Goal: Transaction & Acquisition: Book appointment/travel/reservation

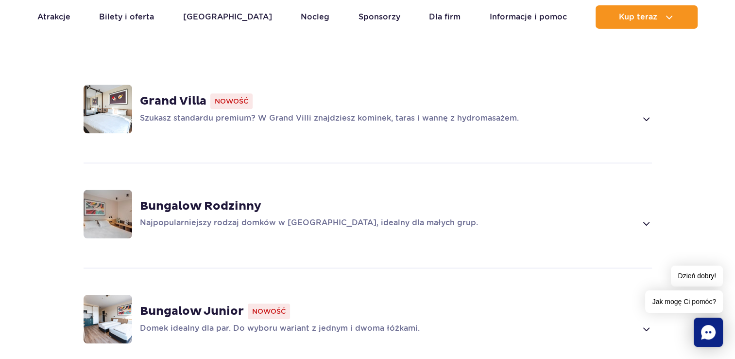
scroll to position [729, 0]
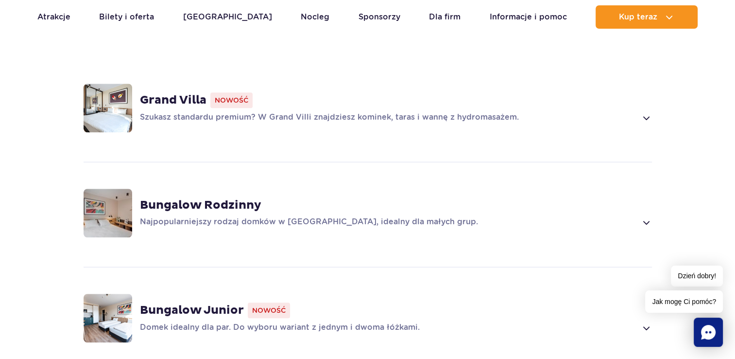
click at [238, 198] on strong "Bungalow Rodzinny" at bounding box center [201, 205] width 122 height 15
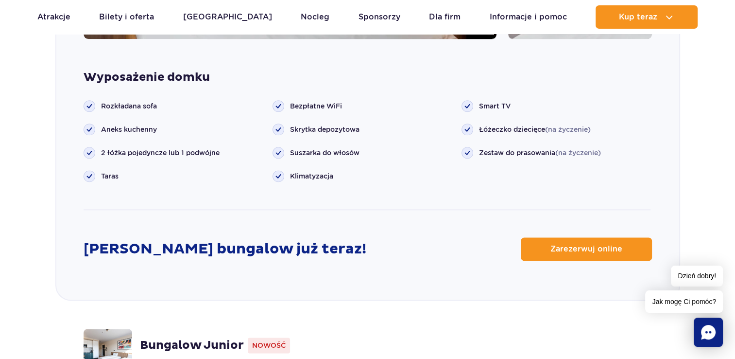
scroll to position [1219, 0]
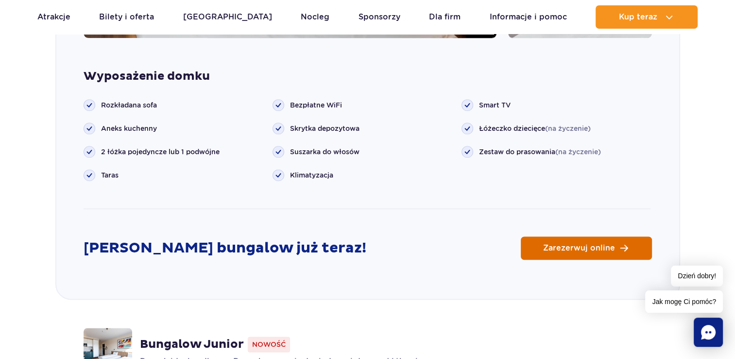
click at [577, 244] on span "Zarezerwuj online" at bounding box center [579, 248] width 72 height 8
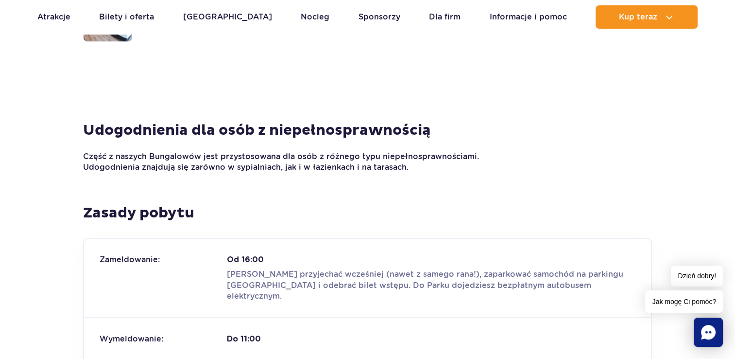
scroll to position [1559, 0]
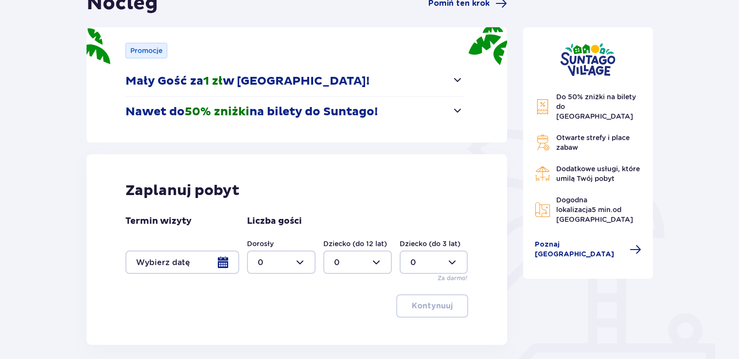
scroll to position [146, 0]
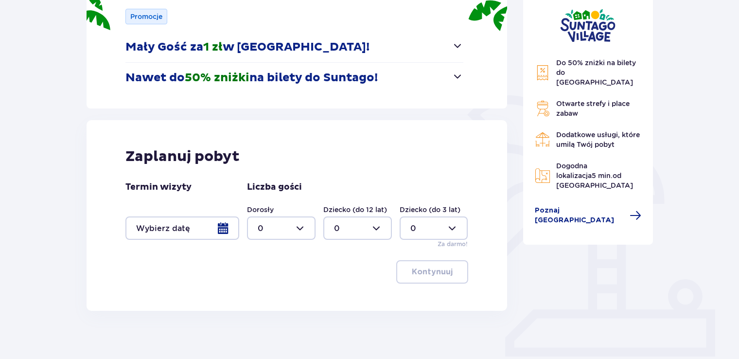
click at [220, 229] on div at bounding box center [182, 227] width 114 height 23
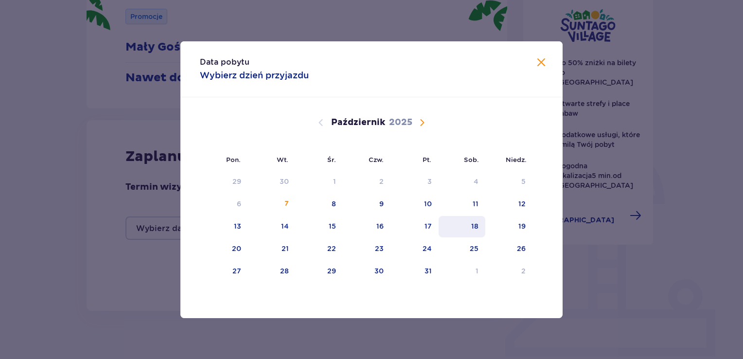
click at [473, 231] on div "18" at bounding box center [461, 226] width 47 height 21
click at [517, 230] on div "19" at bounding box center [508, 226] width 47 height 21
type input "[DATE] - [DATE]"
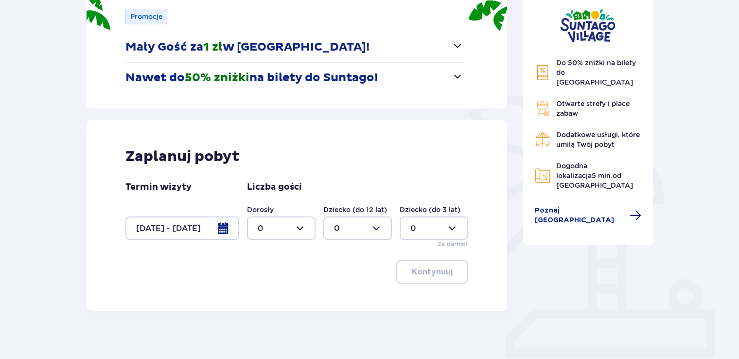
click at [303, 228] on div at bounding box center [281, 227] width 69 height 23
click at [262, 277] on div "8" at bounding box center [281, 275] width 47 height 11
type input "8"
click at [376, 230] on div at bounding box center [357, 227] width 69 height 23
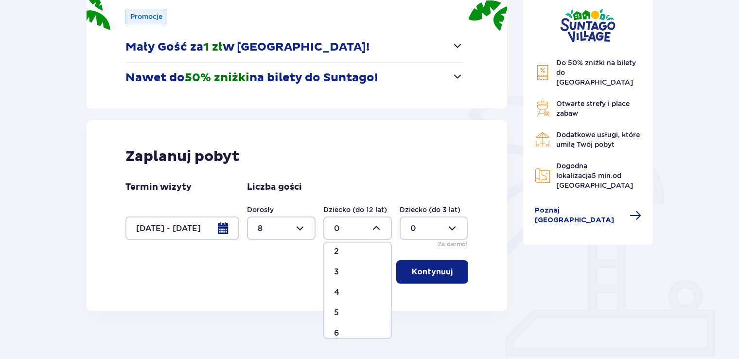
scroll to position [49, 0]
click at [341, 290] on div "4" at bounding box center [357, 290] width 47 height 11
type input "4"
click at [421, 270] on p "Kontynuuj" at bounding box center [432, 271] width 41 height 11
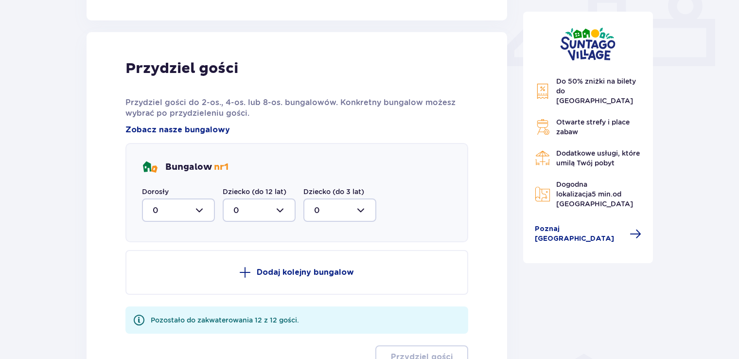
scroll to position [456, 0]
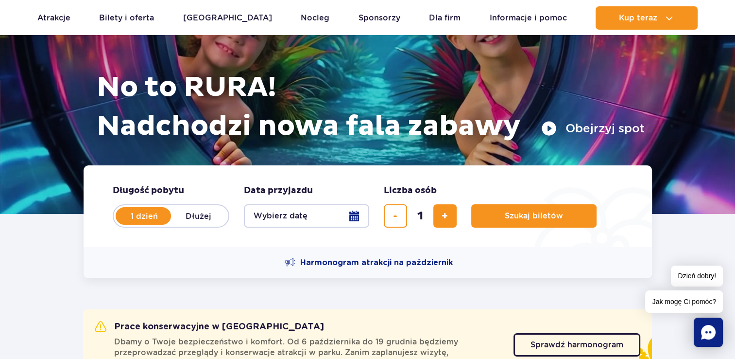
scroll to position [97, 0]
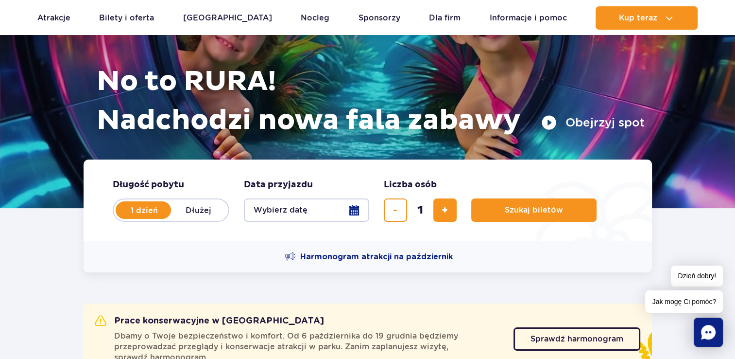
click at [354, 210] on button "Wybierz datę" at bounding box center [306, 209] width 125 height 23
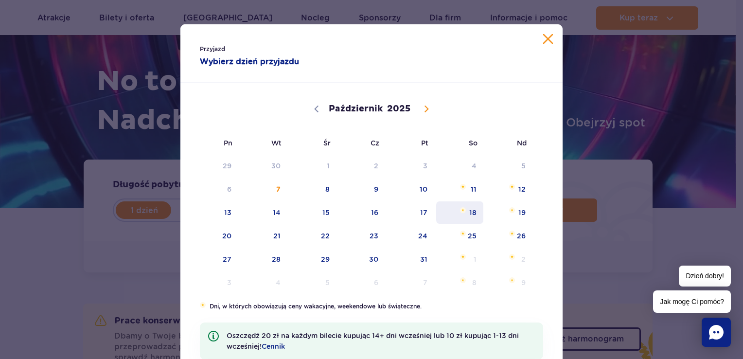
click at [466, 211] on span "18" at bounding box center [459, 212] width 49 height 22
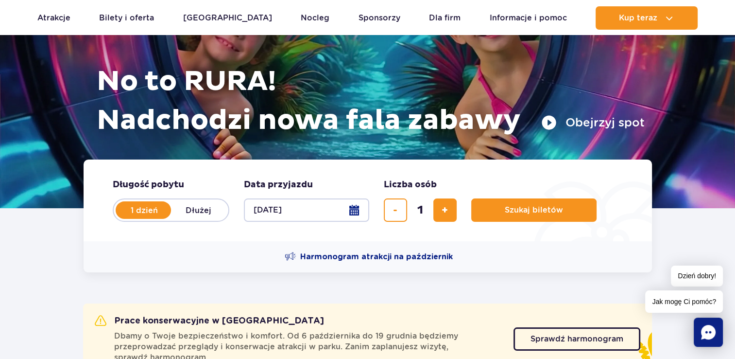
click at [167, 209] on label "1 dzień" at bounding box center [144, 210] width 55 height 20
click at [127, 218] on input "1 dzień" at bounding box center [122, 219] width 11 height 2
click at [167, 209] on label "1 dzień" at bounding box center [144, 210] width 55 height 20
click at [127, 218] on input "1 dzień" at bounding box center [122, 219] width 11 height 2
click at [277, 209] on button "Wybierz datę" at bounding box center [306, 209] width 125 height 23
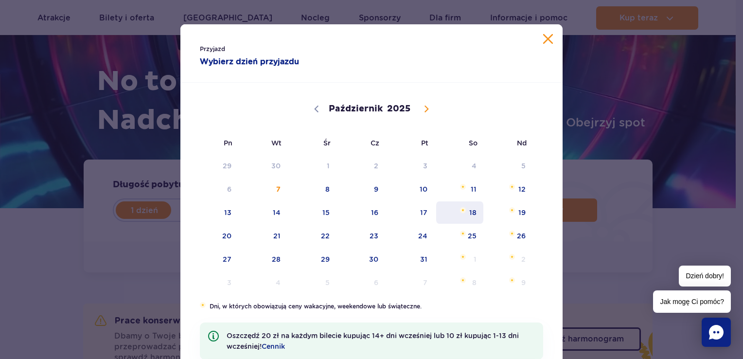
click at [470, 210] on span "18" at bounding box center [459, 212] width 49 height 22
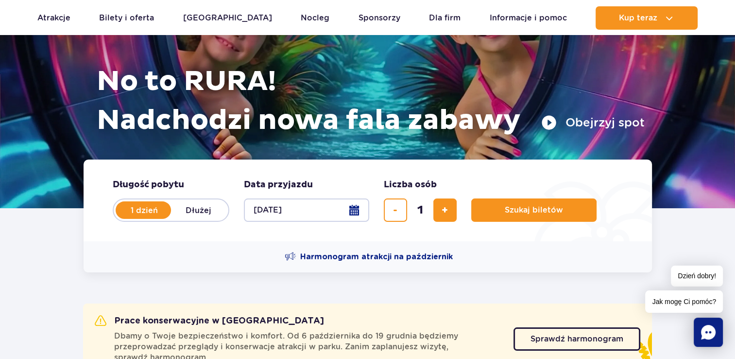
click at [358, 210] on button "18.10.25" at bounding box center [306, 209] width 125 height 23
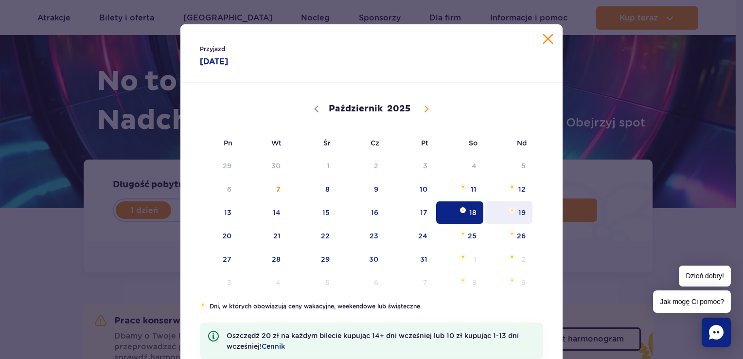
click at [510, 213] on span "19" at bounding box center [508, 212] width 49 height 22
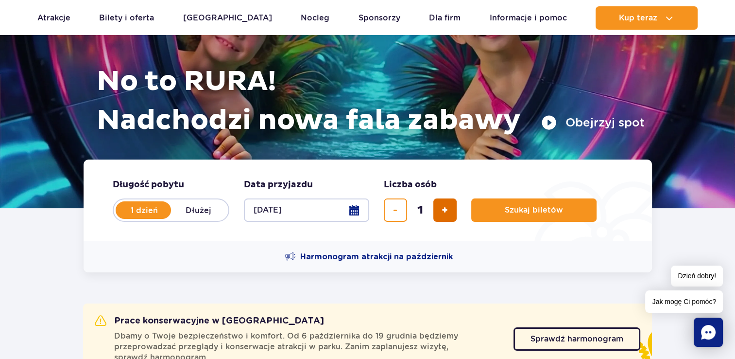
click at [447, 210] on span "dodaj bilet" at bounding box center [445, 210] width 6 height 0
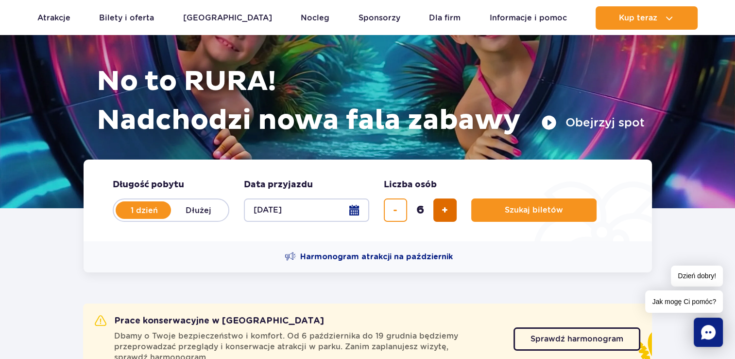
click at [447, 210] on span "dodaj bilet" at bounding box center [445, 210] width 6 height 0
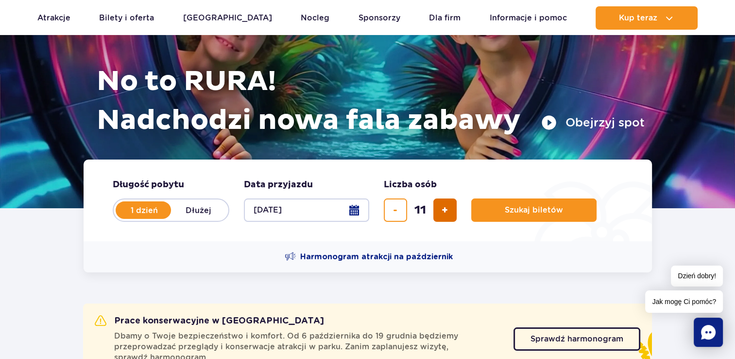
click at [447, 210] on span "dodaj bilet" at bounding box center [445, 210] width 6 height 0
type input "12"
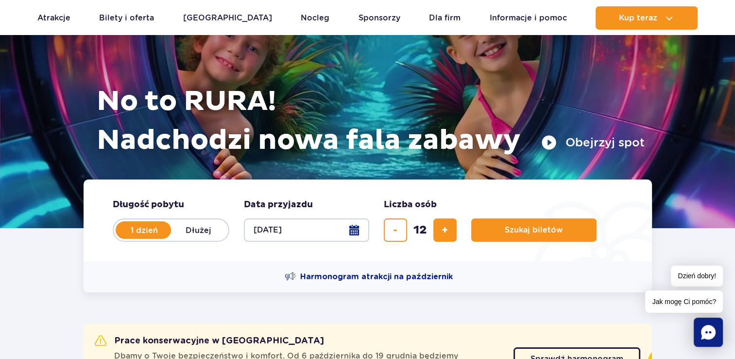
scroll to position [49, 0]
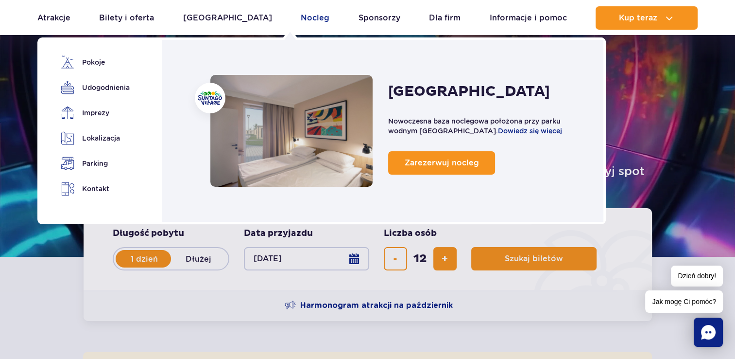
click at [301, 17] on link "Nocleg" at bounding box center [315, 17] width 29 height 23
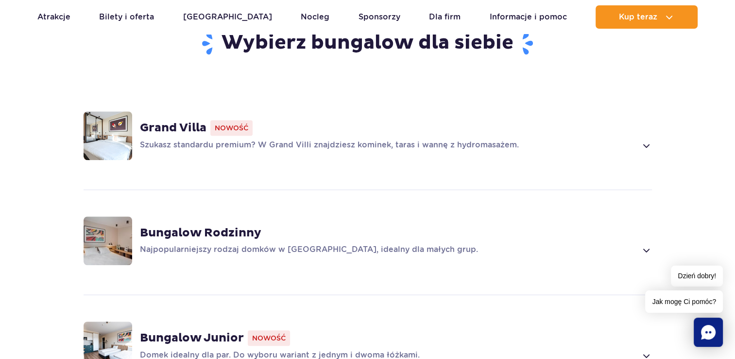
scroll to position [729, 0]
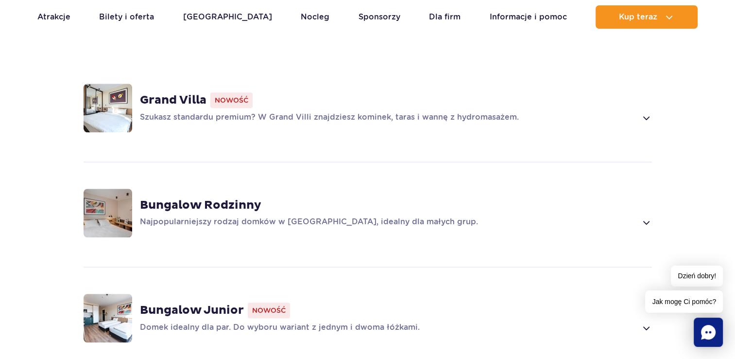
click at [326, 216] on p "Najpopularniejszy rodzaj domków w Suntago Village, idealny dla małych grup." at bounding box center [388, 222] width 497 height 12
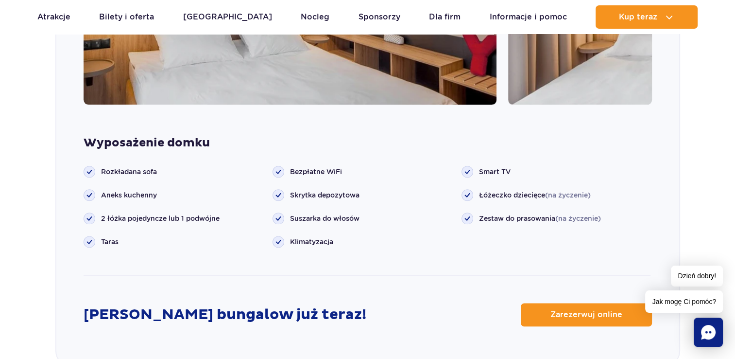
scroll to position [1171, 0]
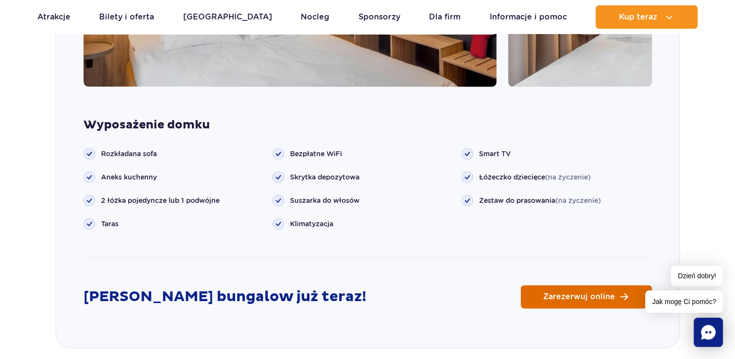
click at [553, 293] on span "Zarezerwuj online" at bounding box center [579, 297] width 72 height 8
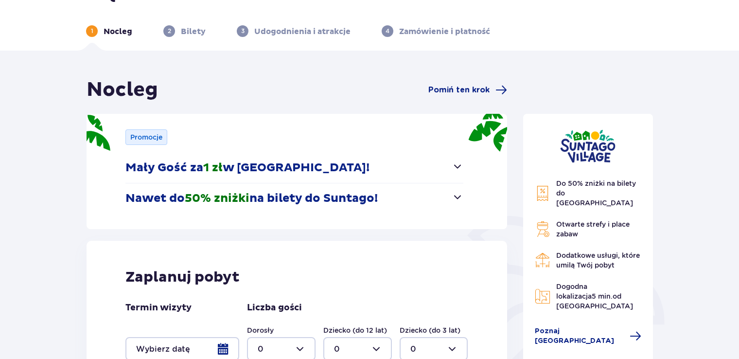
scroll to position [97, 0]
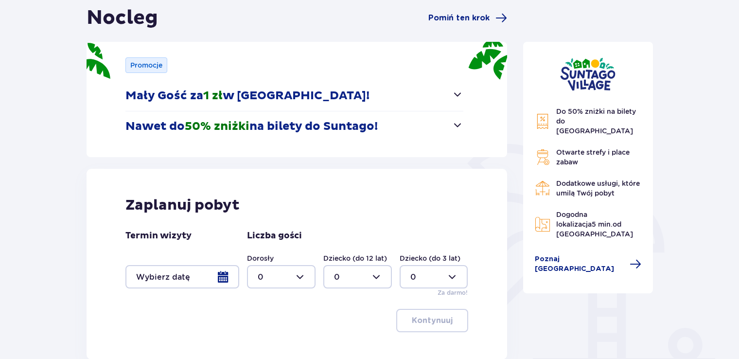
click at [225, 279] on div at bounding box center [182, 276] width 114 height 23
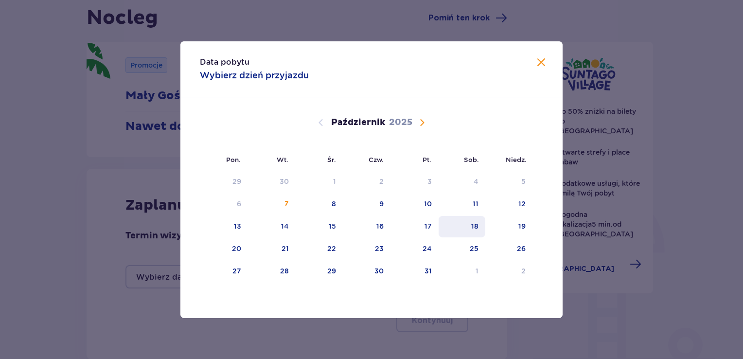
click at [476, 226] on div "18" at bounding box center [474, 226] width 7 height 10
click at [514, 222] on div "19" at bounding box center [508, 226] width 47 height 21
type input "[DATE] - [DATE]"
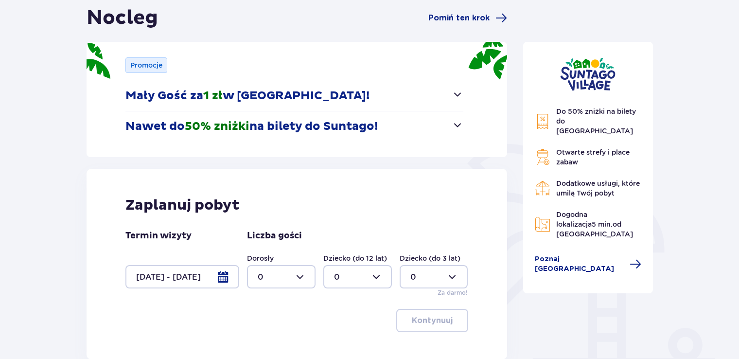
click at [303, 274] on div at bounding box center [281, 276] width 69 height 23
click at [264, 248] on div "8" at bounding box center [281, 247] width 47 height 11
type input "8"
click at [374, 275] on div at bounding box center [357, 276] width 69 height 23
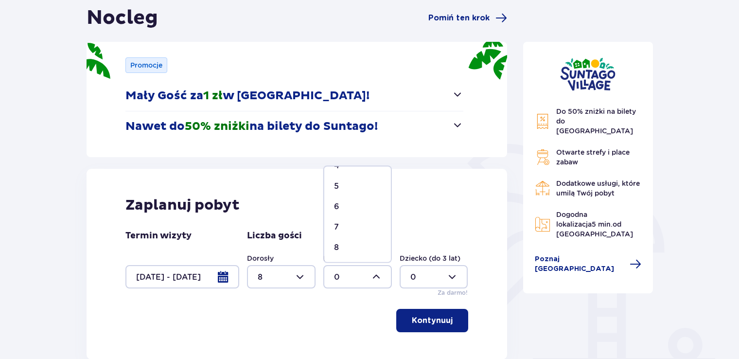
scroll to position [49, 0]
click at [336, 217] on p "4" at bounding box center [336, 214] width 5 height 11
type input "4"
click at [451, 276] on div at bounding box center [434, 276] width 69 height 23
click at [412, 216] on p "4" at bounding box center [412, 214] width 5 height 11
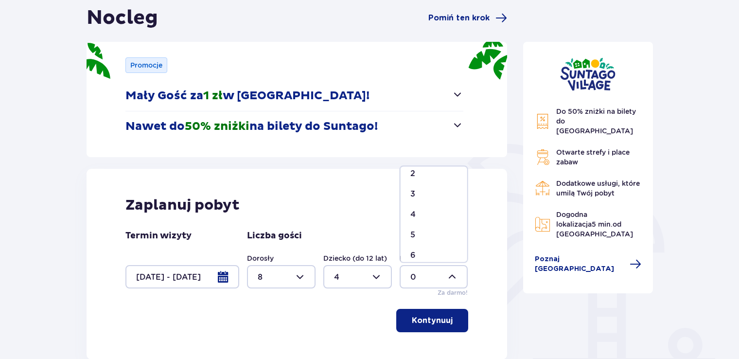
type input "4"
click at [434, 318] on p "Kontynuuj" at bounding box center [432, 320] width 41 height 11
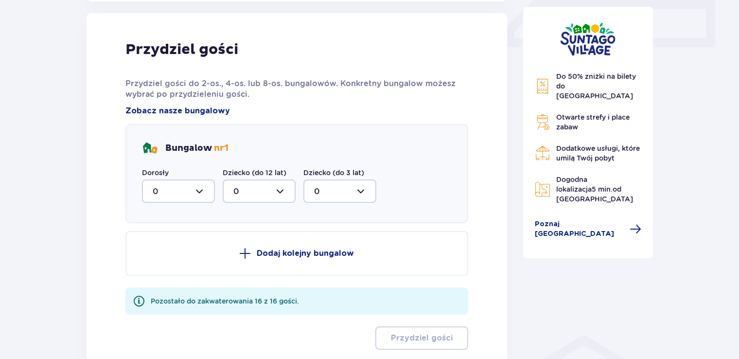
scroll to position [456, 0]
click at [200, 190] on div at bounding box center [178, 189] width 73 height 23
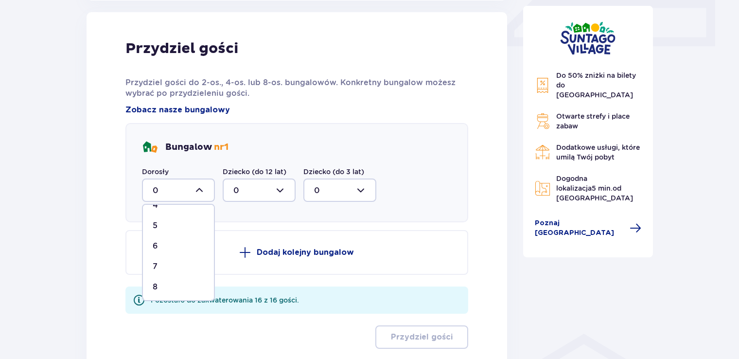
scroll to position [97, 0]
click at [157, 282] on p "8" at bounding box center [155, 285] width 5 height 11
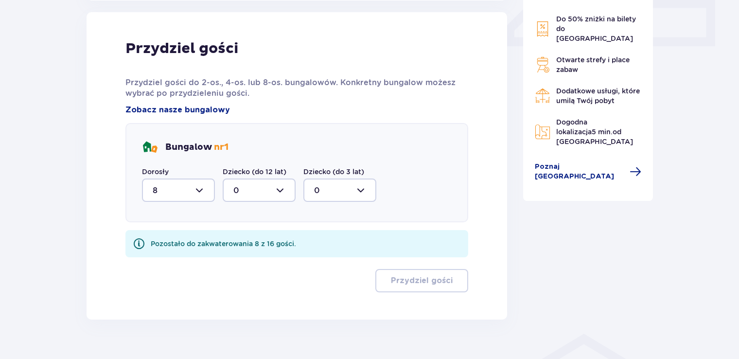
click at [280, 188] on div at bounding box center [259, 189] width 73 height 23
click at [235, 221] on p "0" at bounding box center [236, 219] width 6 height 11
click at [276, 192] on div at bounding box center [259, 189] width 73 height 23
click at [232, 194] on div at bounding box center [259, 189] width 73 height 23
click at [233, 193] on div at bounding box center [259, 189] width 73 height 23
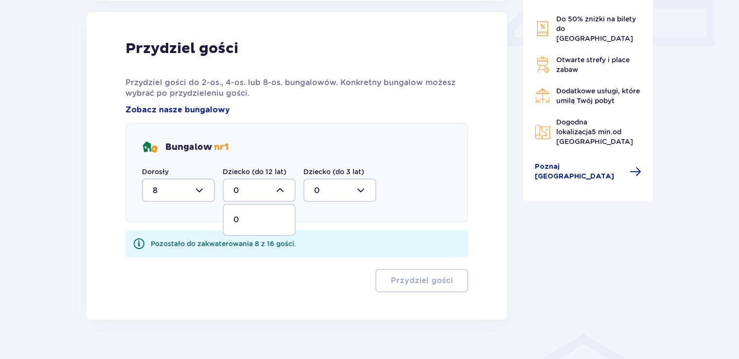
click at [238, 192] on div at bounding box center [259, 189] width 73 height 23
click at [280, 188] on div at bounding box center [259, 189] width 73 height 23
click at [281, 188] on div at bounding box center [259, 189] width 73 height 23
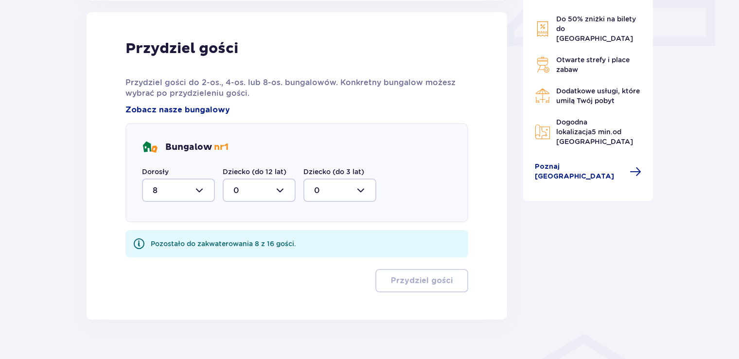
click at [201, 188] on div at bounding box center [178, 189] width 73 height 23
click at [161, 251] on div "4" at bounding box center [179, 252] width 52 height 11
type input "4"
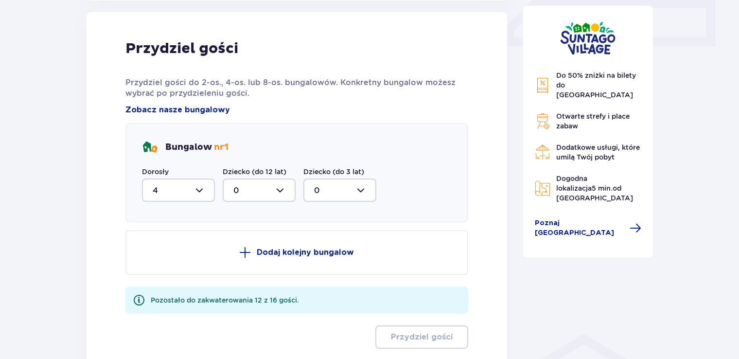
click at [280, 188] on div at bounding box center [259, 189] width 73 height 23
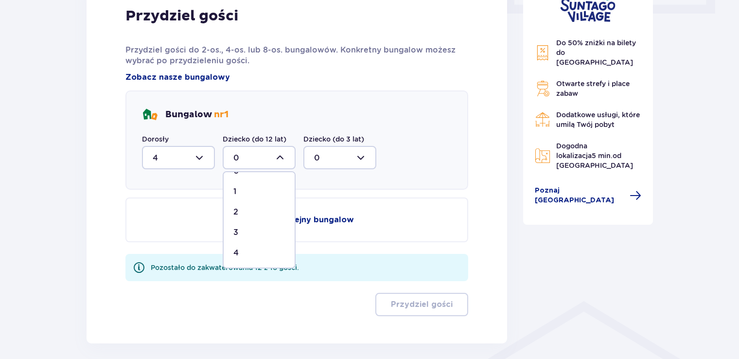
scroll to position [505, 0]
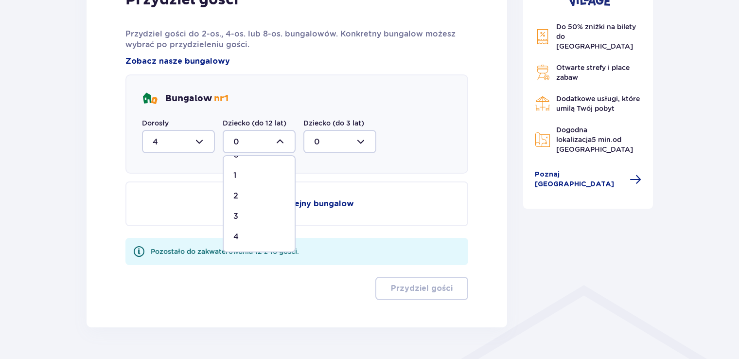
click at [239, 234] on div "4" at bounding box center [259, 236] width 52 height 11
type input "4"
click at [298, 201] on p "Dodaj kolejny bungalow" at bounding box center [305, 203] width 97 height 11
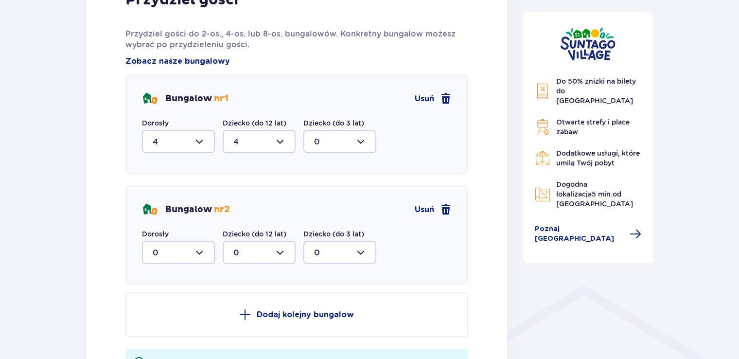
click at [199, 252] on div at bounding box center [178, 252] width 73 height 23
click at [156, 221] on p "4" at bounding box center [155, 223] width 5 height 11
type input "4"
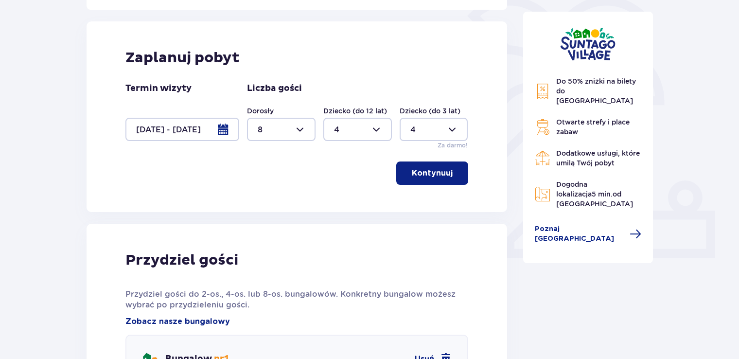
scroll to position [244, 0]
click at [453, 130] on div at bounding box center [434, 129] width 69 height 23
click at [419, 153] on span "0" at bounding box center [434, 159] width 67 height 20
type input "0"
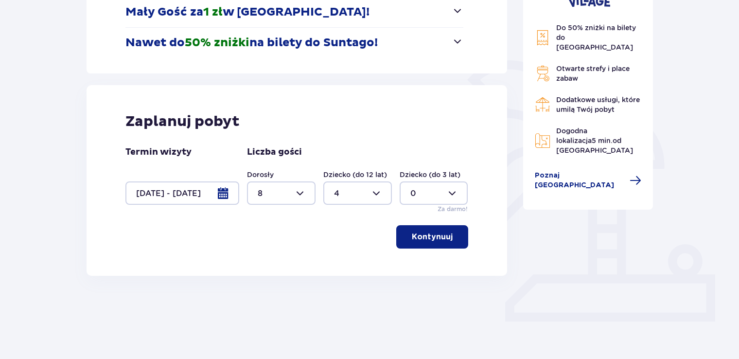
click at [431, 232] on p "Kontynuuj" at bounding box center [432, 236] width 41 height 11
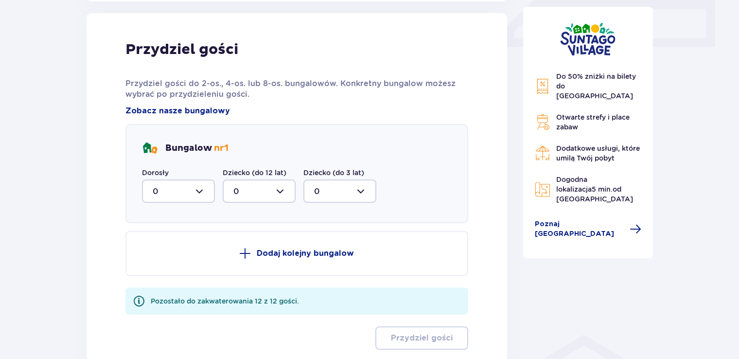
scroll to position [456, 0]
click at [201, 188] on div at bounding box center [178, 189] width 73 height 23
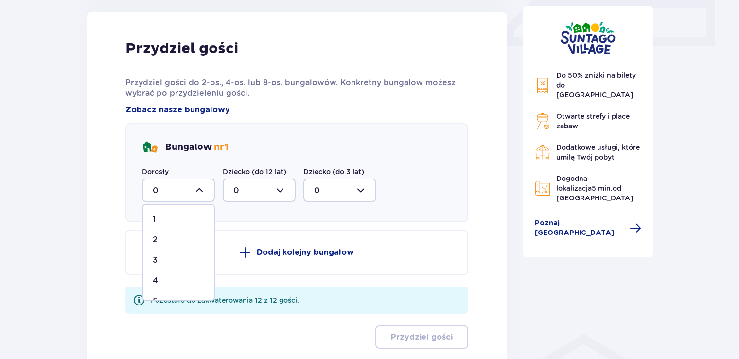
scroll to position [49, 0]
click at [163, 254] on div "4" at bounding box center [179, 252] width 52 height 11
type input "4"
click at [282, 188] on div at bounding box center [259, 189] width 73 height 23
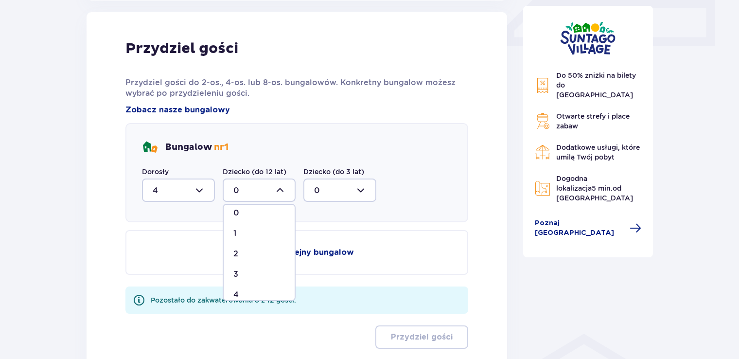
scroll to position [16, 0]
click at [236, 283] on p "4" at bounding box center [235, 285] width 5 height 11
type input "4"
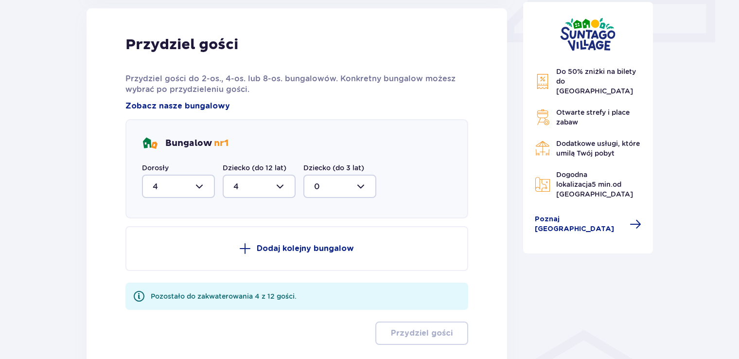
scroll to position [456, 0]
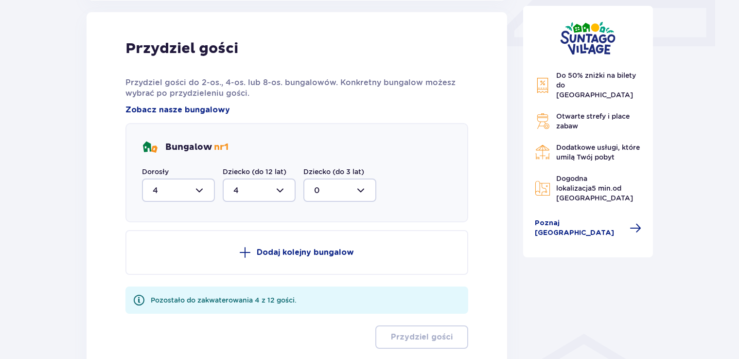
click at [315, 249] on p "Dodaj kolejny bungalow" at bounding box center [305, 252] width 97 height 11
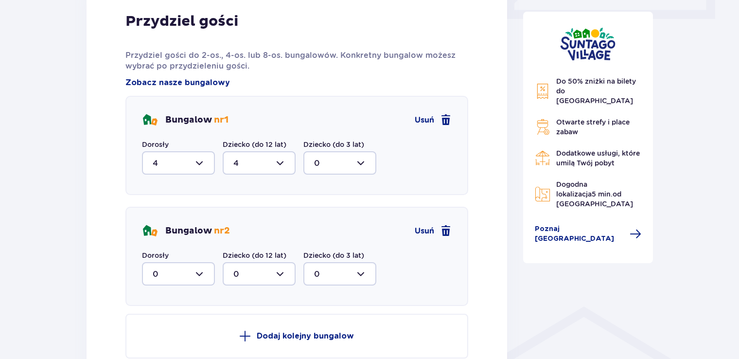
scroll to position [505, 0]
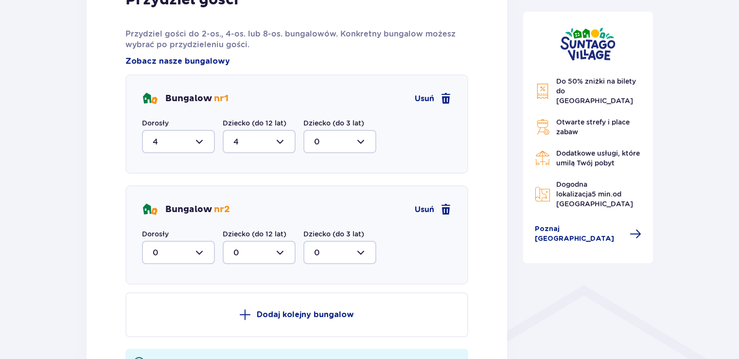
click at [199, 250] on div at bounding box center [178, 252] width 73 height 23
click at [154, 220] on p "4" at bounding box center [155, 223] width 5 height 11
type input "4"
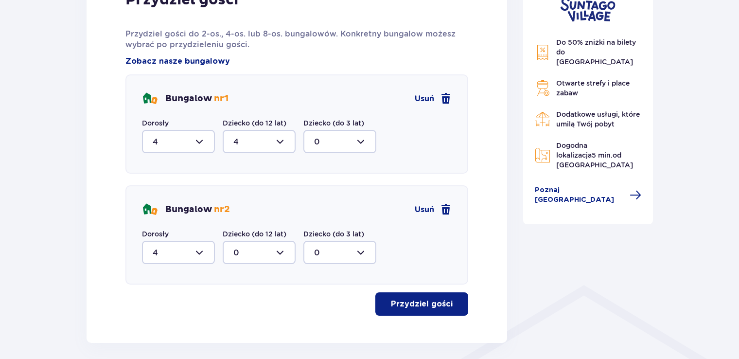
click at [403, 303] on p "Przydziel gości" at bounding box center [422, 303] width 62 height 11
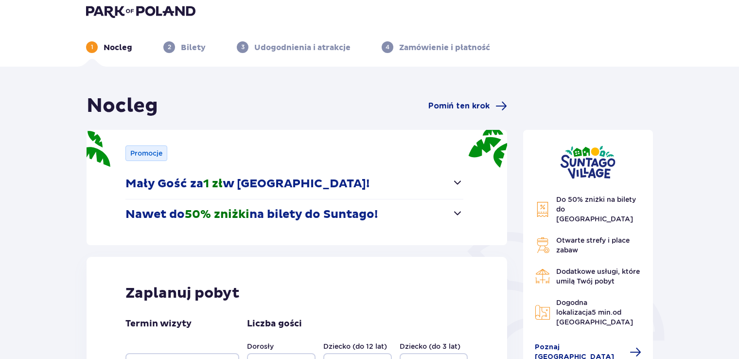
scroll to position [0, 0]
